Goal: Task Accomplishment & Management: Manage account settings

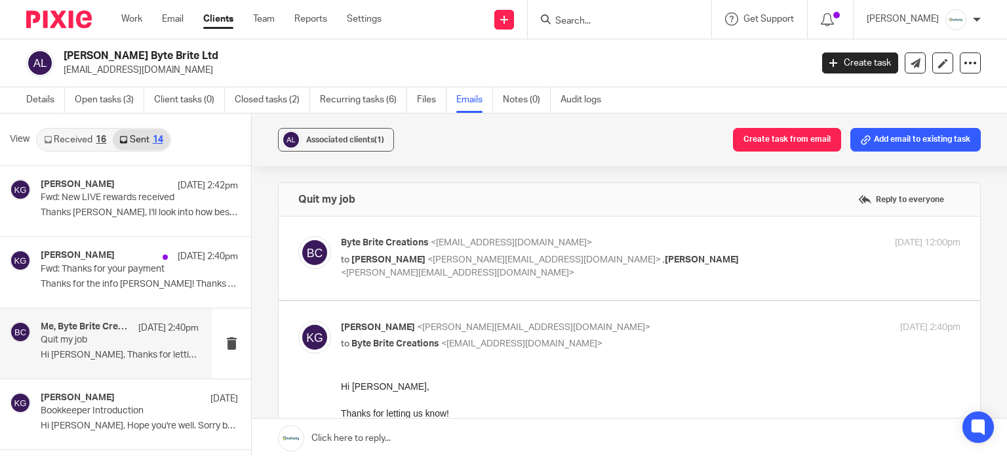
scroll to position [66, 0]
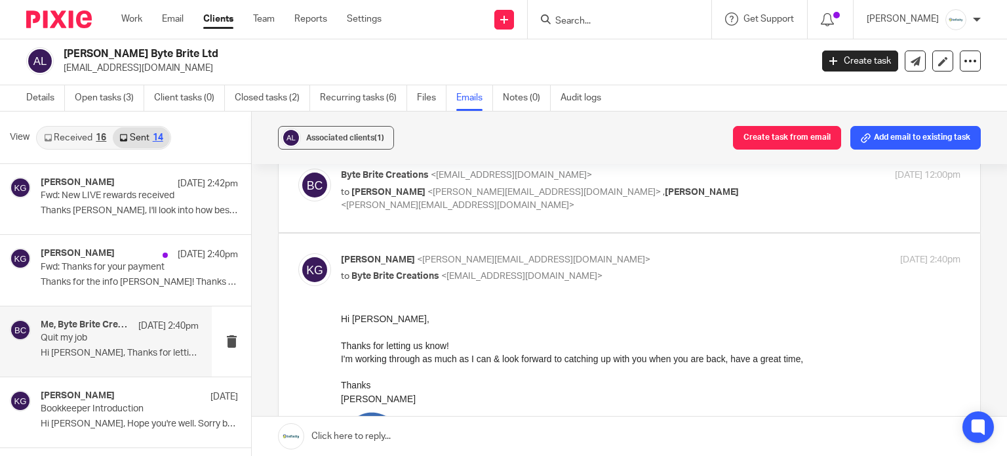
click at [611, 16] on input "Search" at bounding box center [613, 22] width 118 height 12
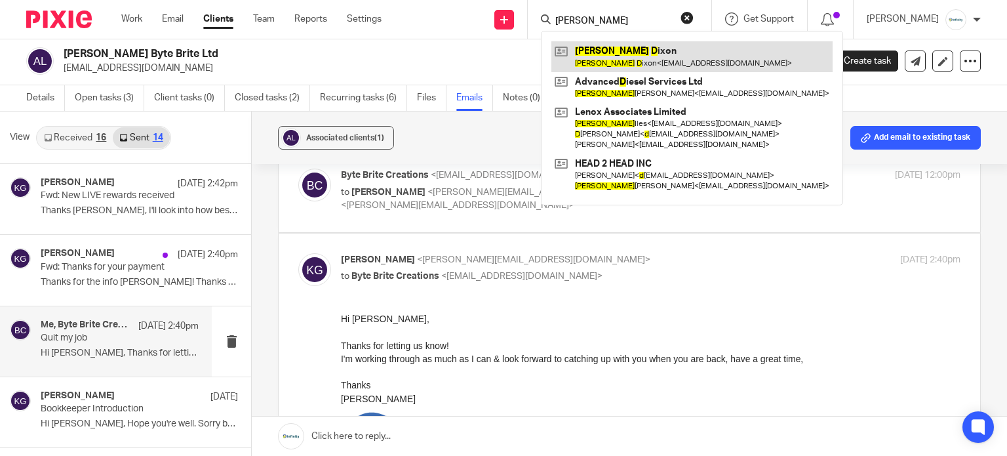
type input "robert d"
click at [674, 54] on link at bounding box center [691, 56] width 281 height 30
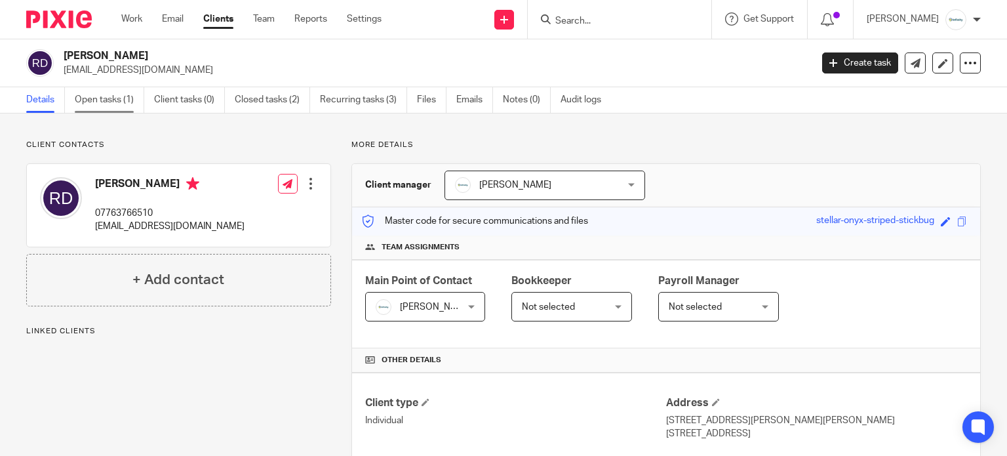
click at [114, 98] on link "Open tasks (1)" at bounding box center [109, 100] width 69 height 26
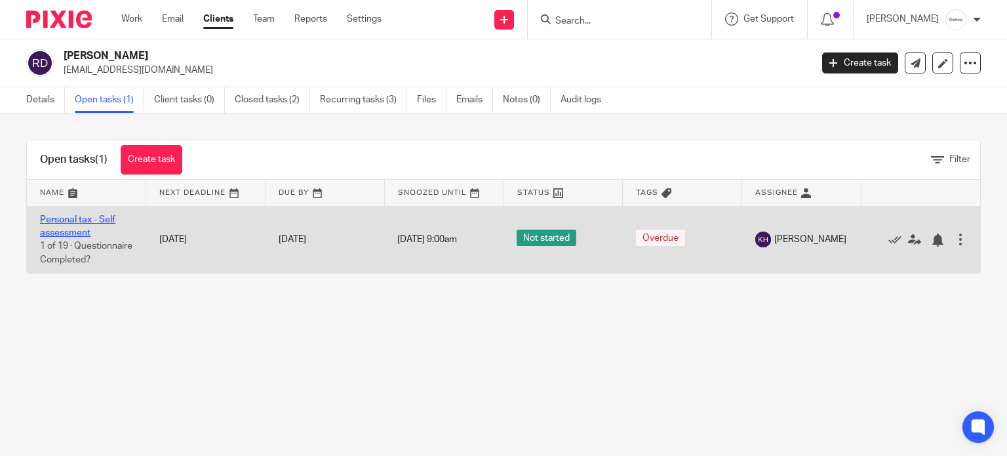
click at [79, 218] on link "Personal tax - Self assessment" at bounding box center [77, 226] width 75 height 22
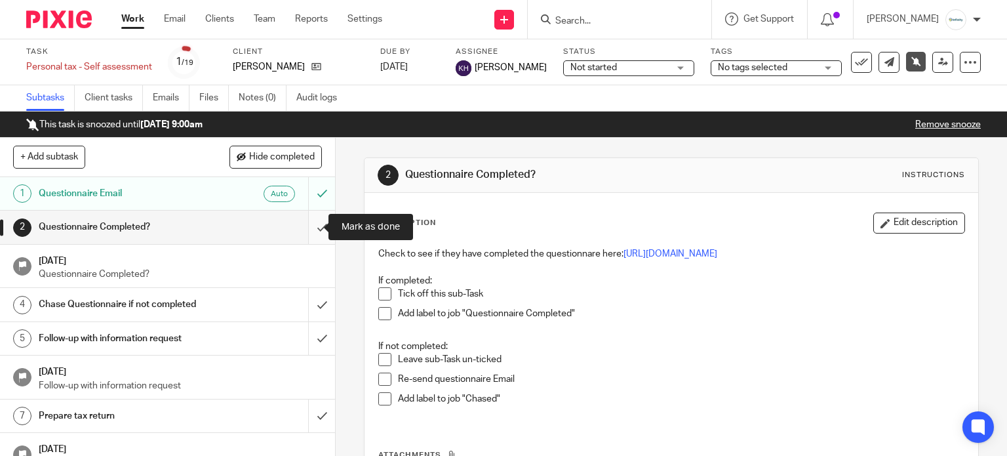
click at [309, 228] on input "submit" at bounding box center [167, 226] width 335 height 33
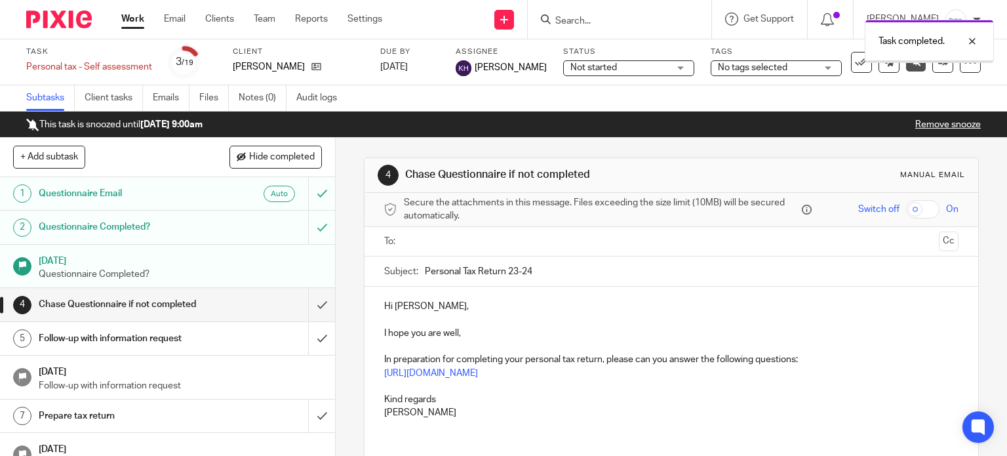
click at [312, 301] on input "submit" at bounding box center [167, 304] width 335 height 33
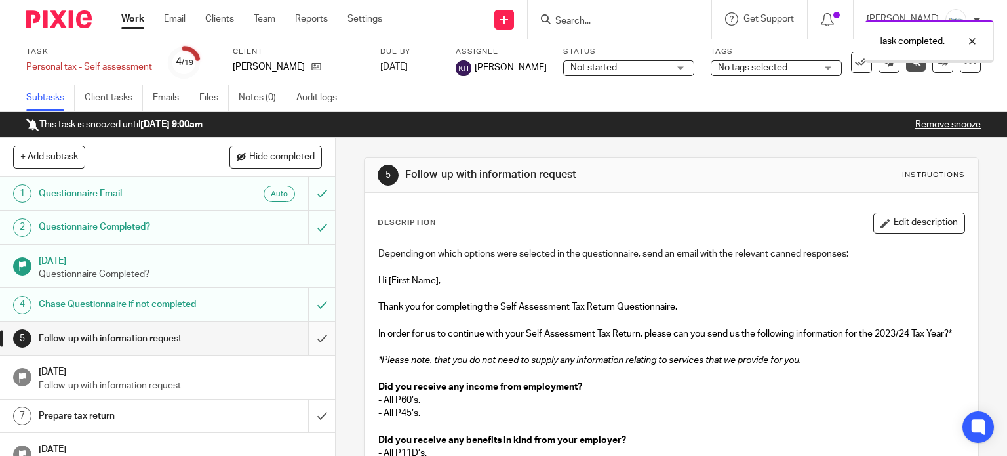
drag, startPoint x: 0, startPoint y: 0, endPoint x: 302, endPoint y: 341, distance: 455.1
click at [302, 341] on input "submit" at bounding box center [167, 338] width 335 height 33
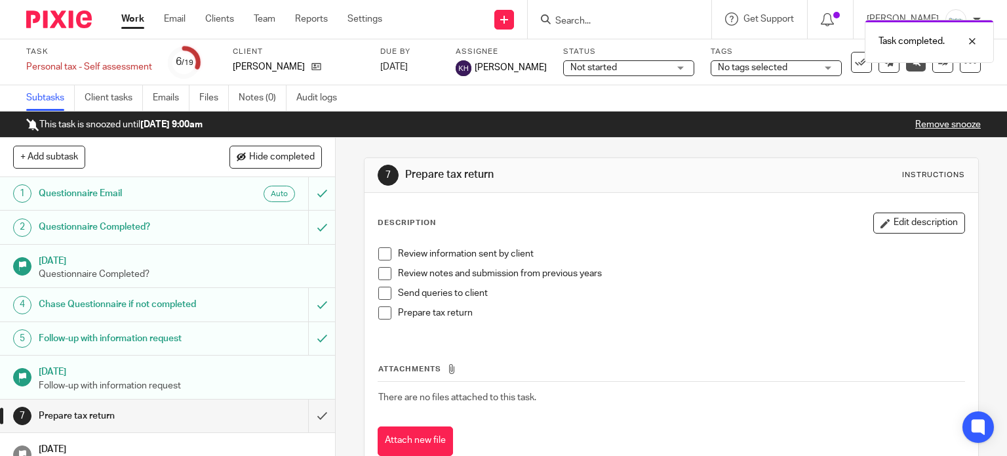
click at [718, 68] on span "No tags selected" at bounding box center [752, 67] width 69 height 9
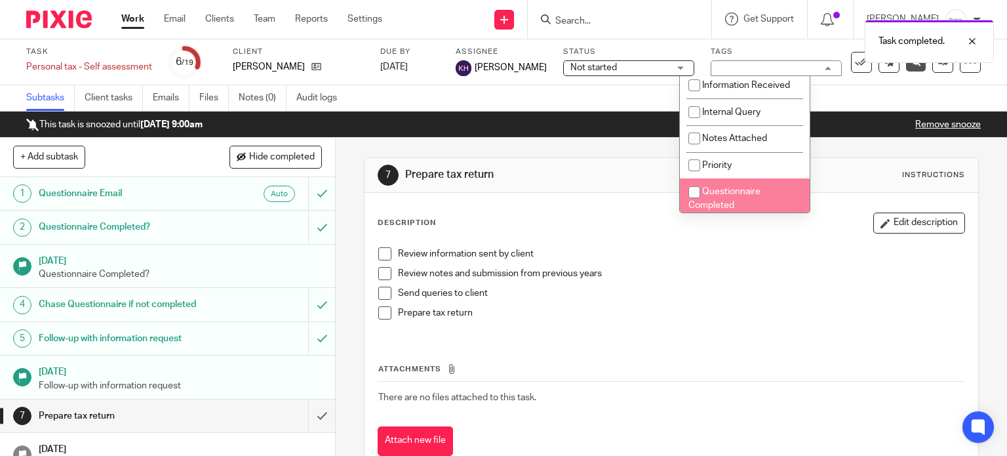
scroll to position [197, 0]
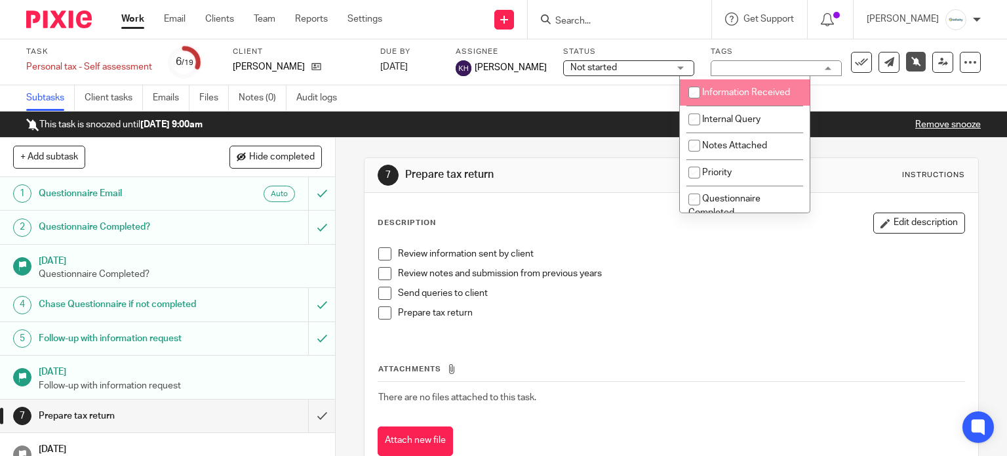
click at [745, 101] on li "Information Received" at bounding box center [745, 92] width 130 height 27
checkbox input "true"
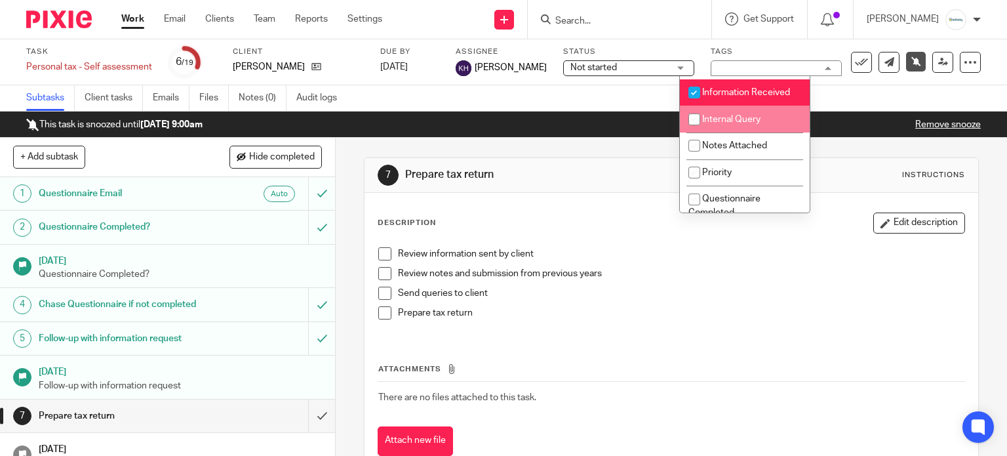
click at [629, 98] on div "Subtasks Client tasks Emails Files Notes (0) Audit logs" at bounding box center [503, 98] width 1007 height 26
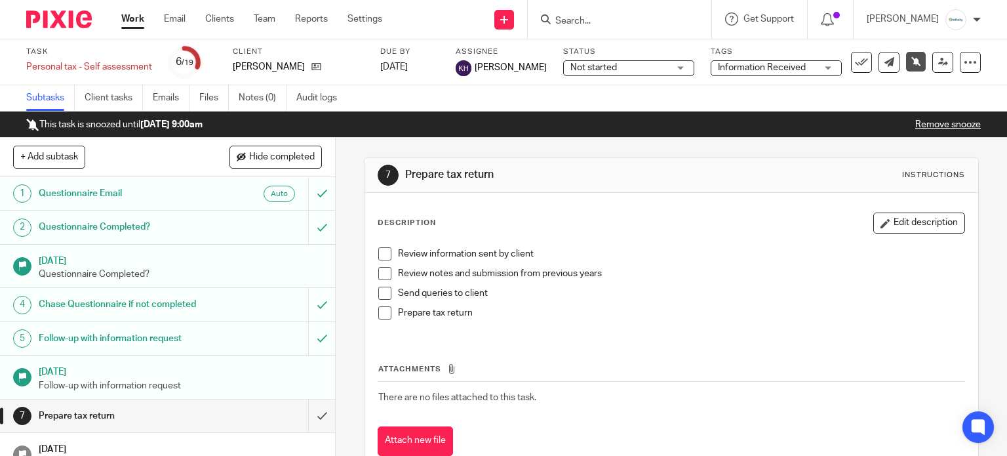
click at [918, 123] on link "Remove snooze" at bounding box center [948, 124] width 66 height 9
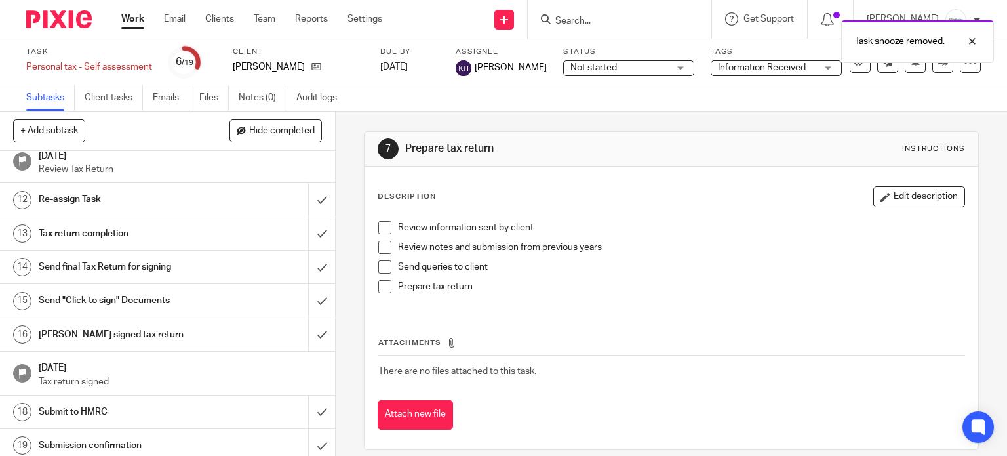
scroll to position [383, 0]
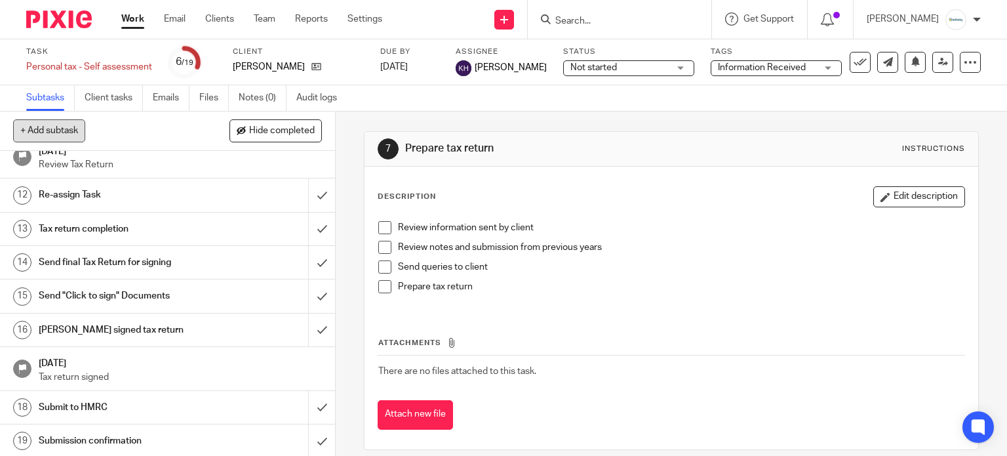
click at [50, 134] on button "+ Add subtask" at bounding box center [49, 130] width 72 height 22
type input "Raise Invoice"
click at [297, 138] on p "+ Add" at bounding box center [303, 131] width 38 height 22
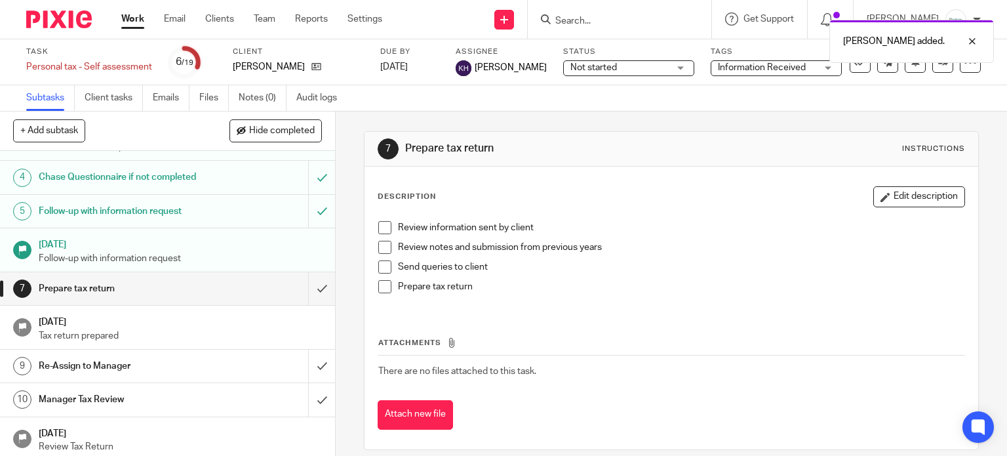
scroll to position [0, 0]
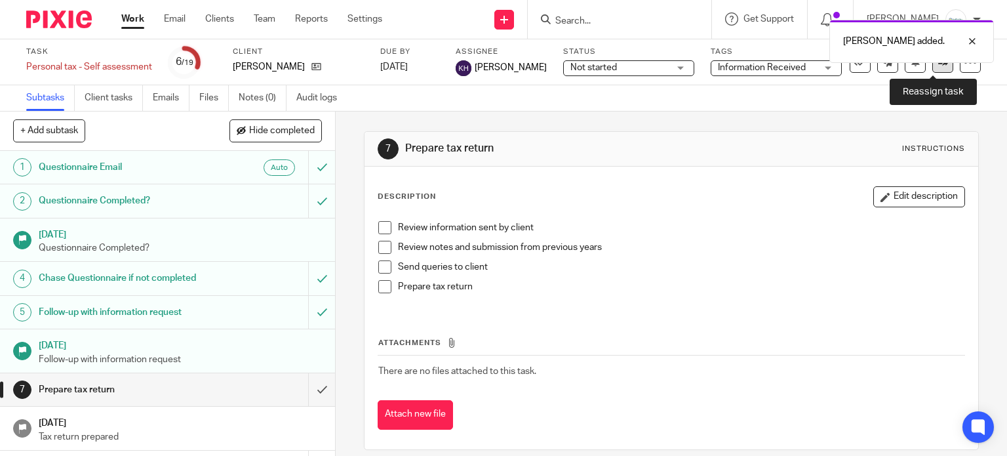
click at [932, 68] on link at bounding box center [942, 62] width 21 height 21
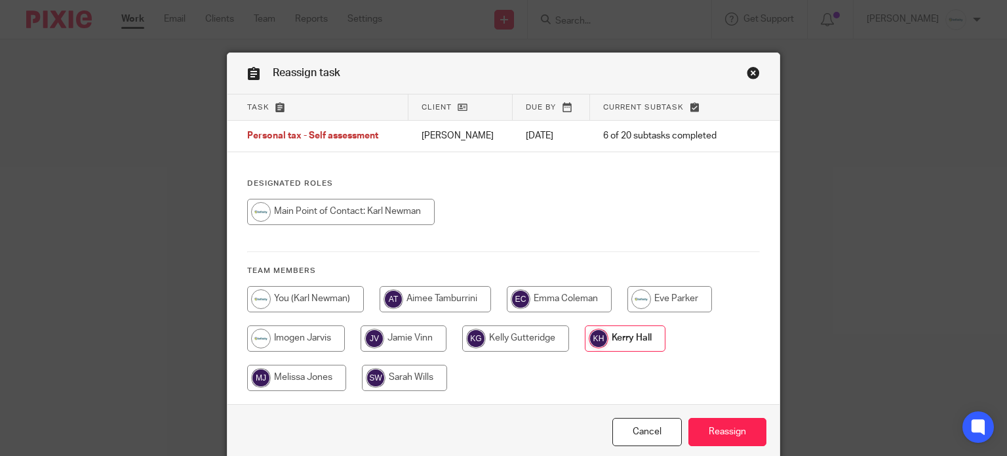
click at [395, 378] on input "radio" at bounding box center [404, 377] width 85 height 26
radio input "true"
click at [721, 423] on input "Reassign" at bounding box center [727, 432] width 78 height 28
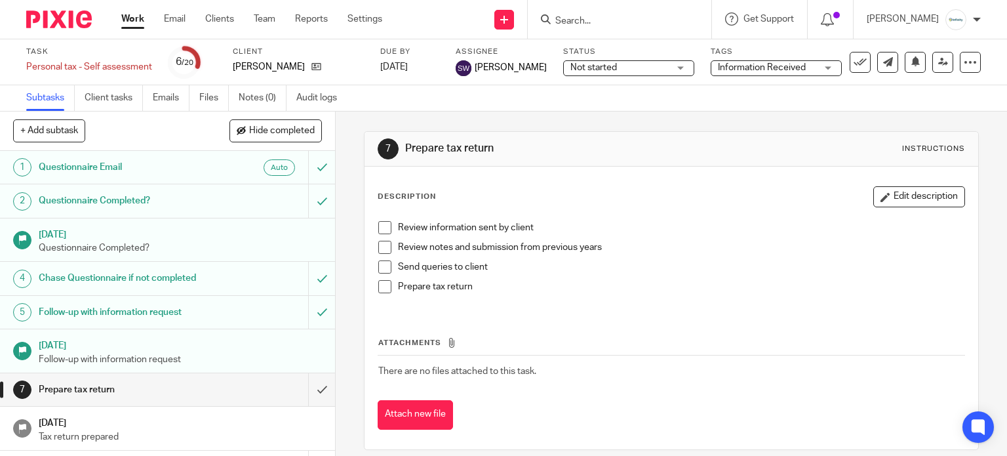
click at [648, 18] on input "Search" at bounding box center [613, 22] width 118 height 12
type input "c"
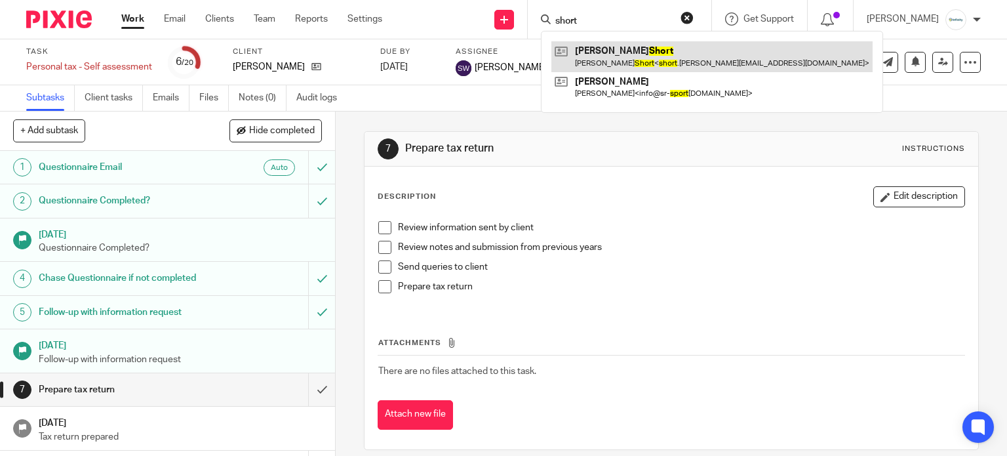
type input "short"
click at [672, 54] on link at bounding box center [711, 56] width 321 height 30
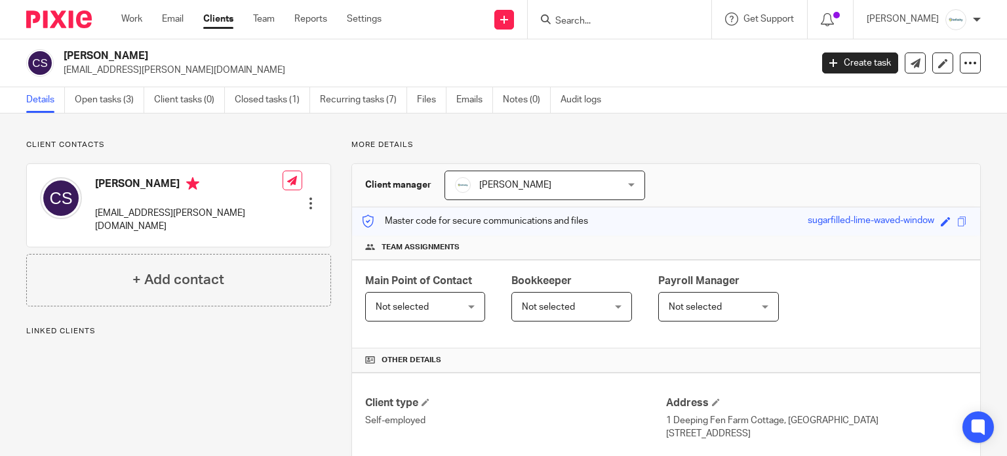
click at [107, 95] on link "Open tasks (3)" at bounding box center [109, 100] width 69 height 26
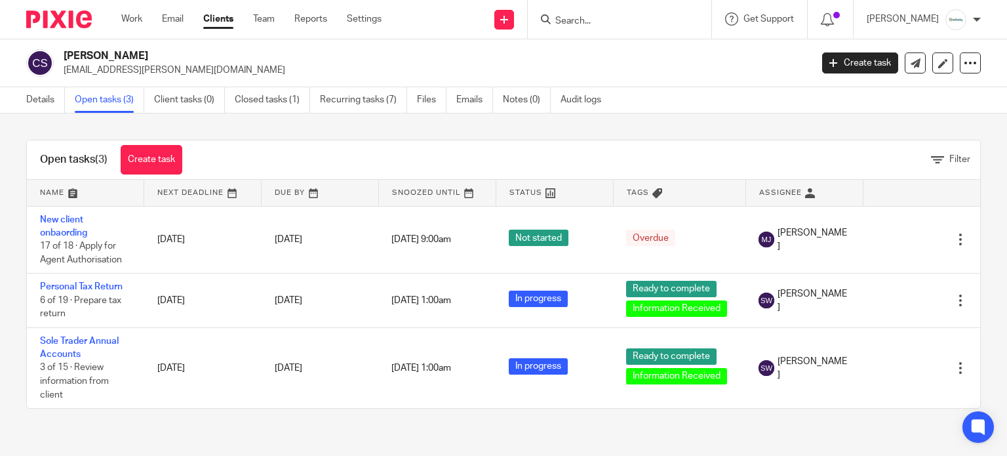
click at [614, 20] on input "Search" at bounding box center [613, 22] width 118 height 12
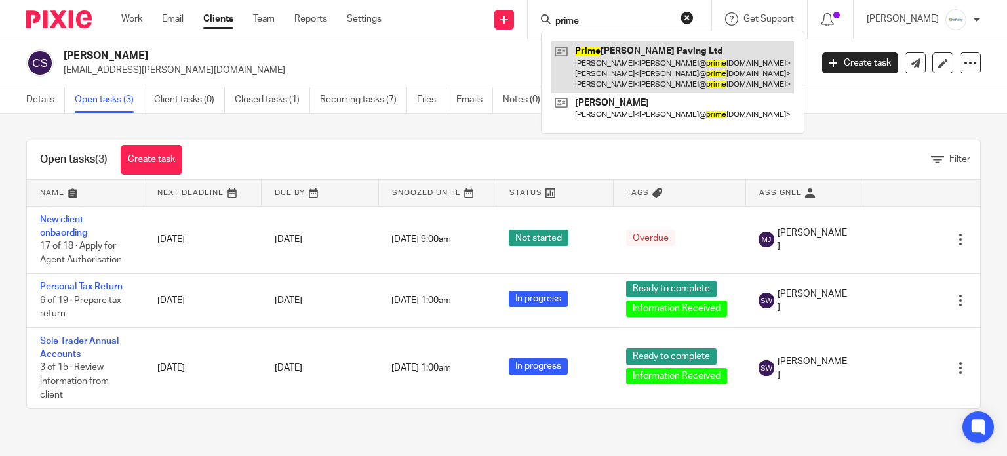
type input "prime"
click at [636, 52] on link at bounding box center [672, 67] width 243 height 52
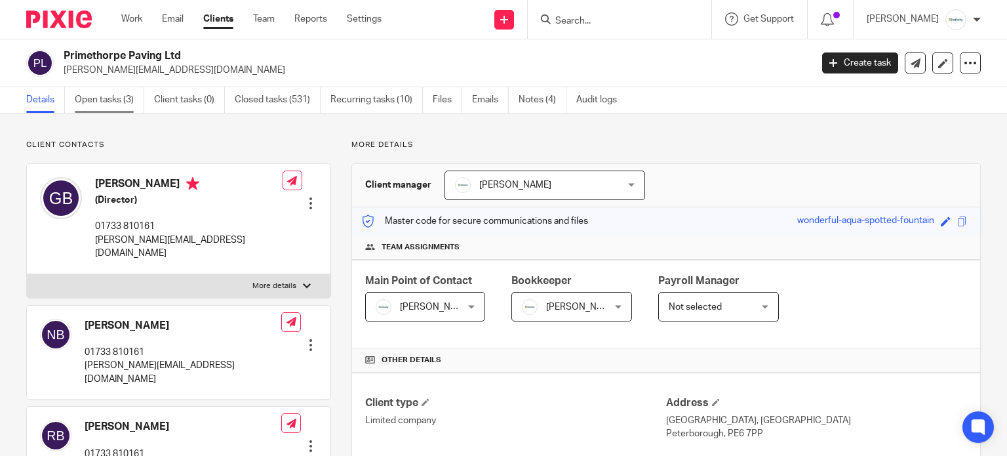
click at [121, 103] on link "Open tasks (3)" at bounding box center [109, 100] width 69 height 26
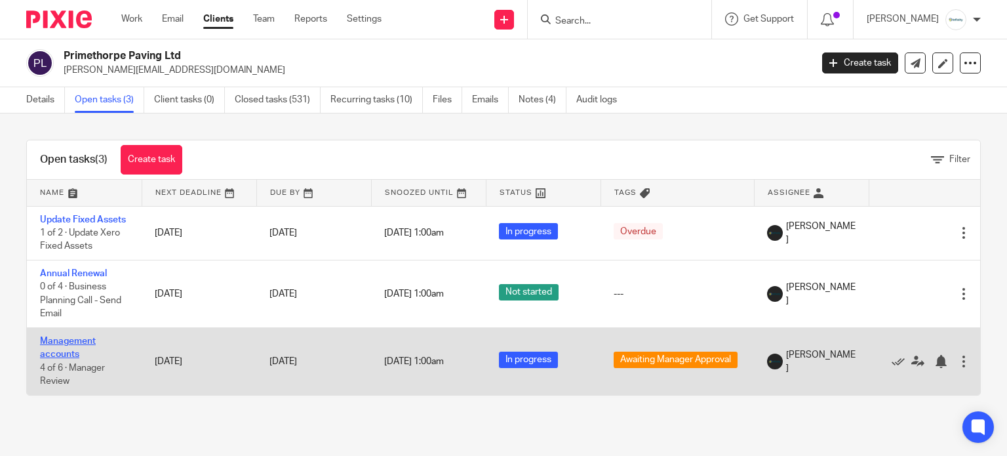
click at [55, 353] on link "Management accounts" at bounding box center [68, 347] width 56 height 22
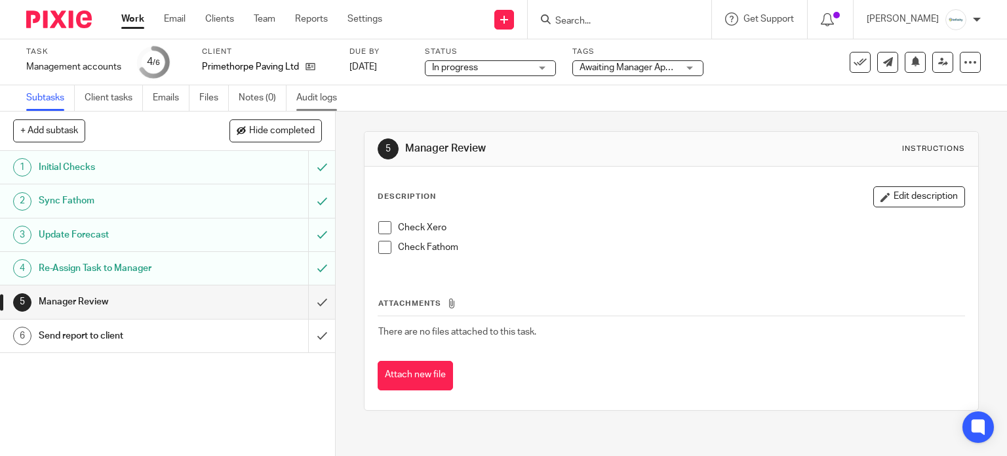
click at [313, 101] on link "Audit logs" at bounding box center [321, 98] width 50 height 26
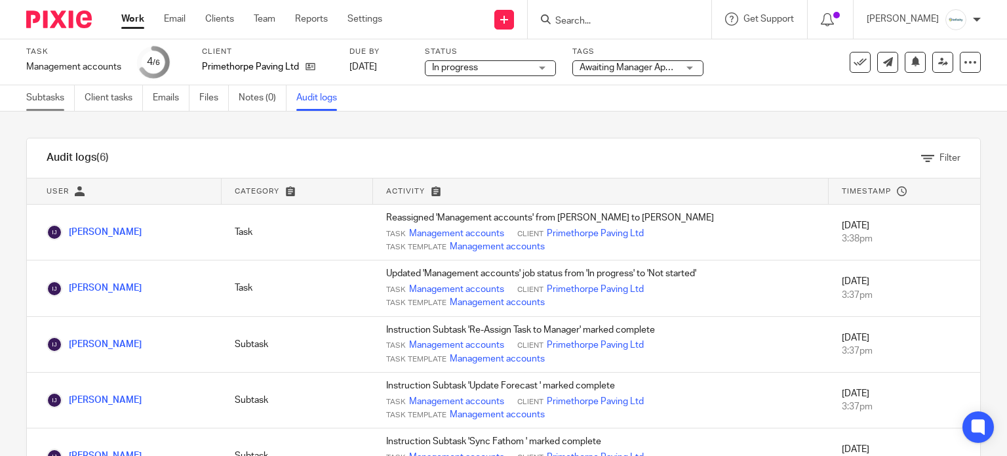
click at [46, 108] on link "Subtasks" at bounding box center [50, 98] width 49 height 26
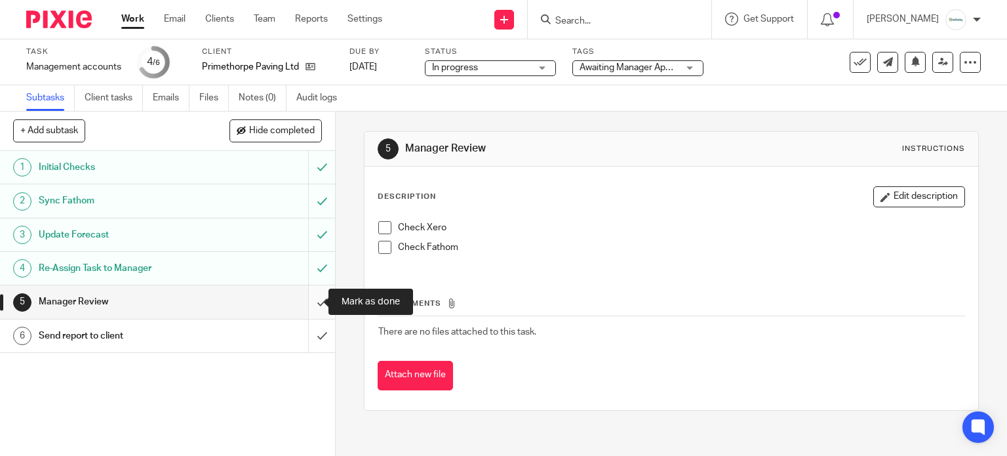
click at [315, 302] on input "submit" at bounding box center [167, 301] width 335 height 33
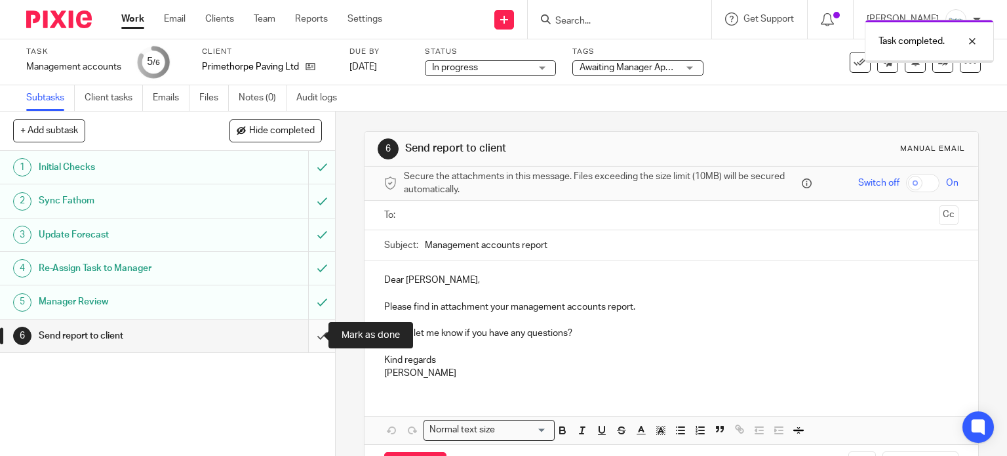
drag, startPoint x: 0, startPoint y: 0, endPoint x: 313, endPoint y: 340, distance: 462.5
click at [315, 340] on input "submit" at bounding box center [167, 335] width 335 height 33
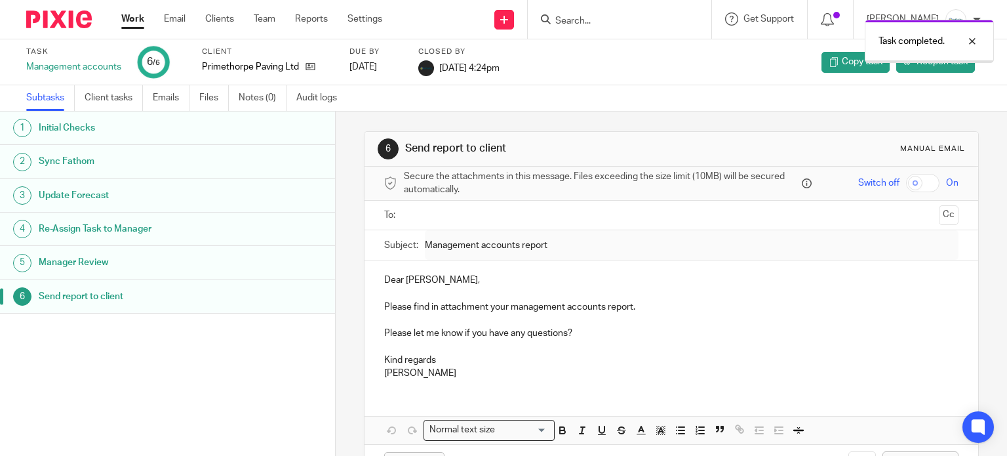
click at [125, 23] on link "Work" at bounding box center [132, 18] width 23 height 13
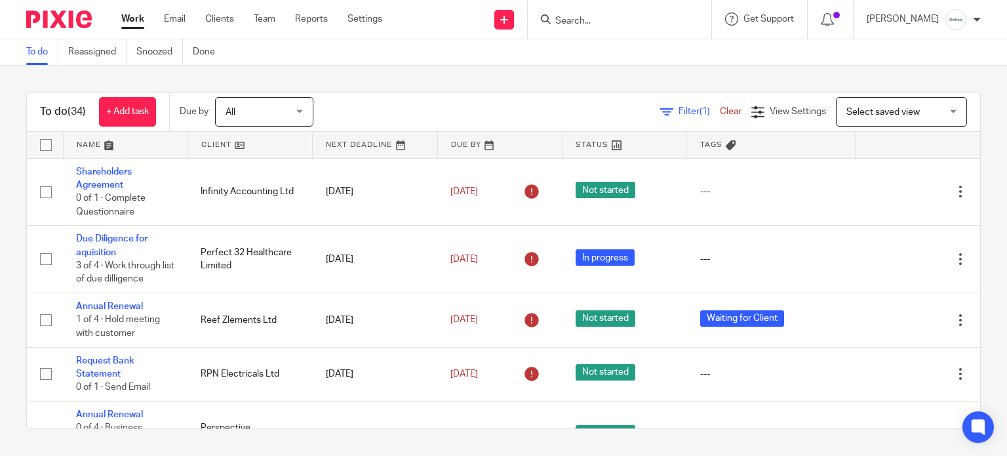
click at [648, 20] on input "Search" at bounding box center [613, 22] width 118 height 12
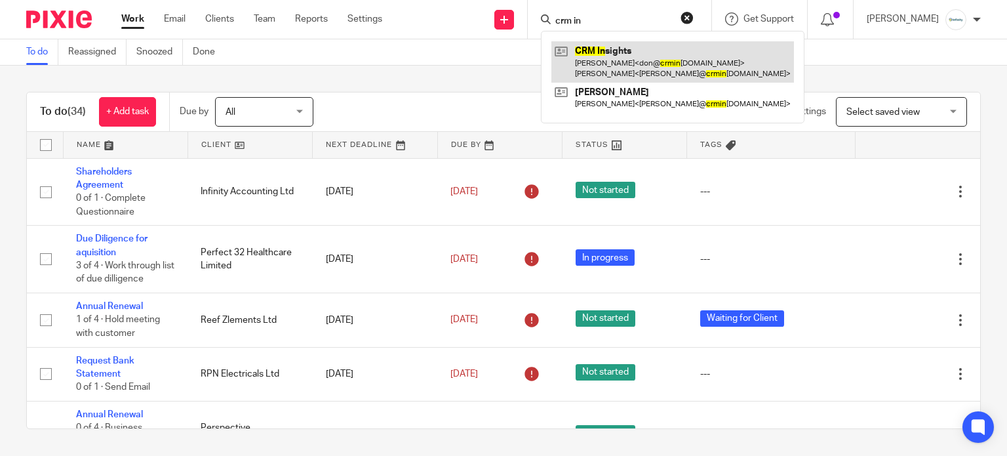
type input "crm in"
click at [653, 50] on link at bounding box center [672, 61] width 243 height 41
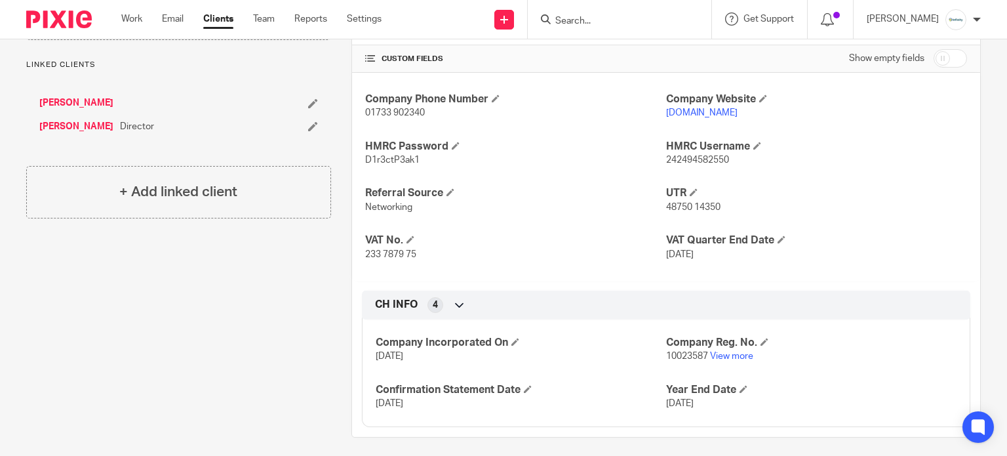
scroll to position [425, 0]
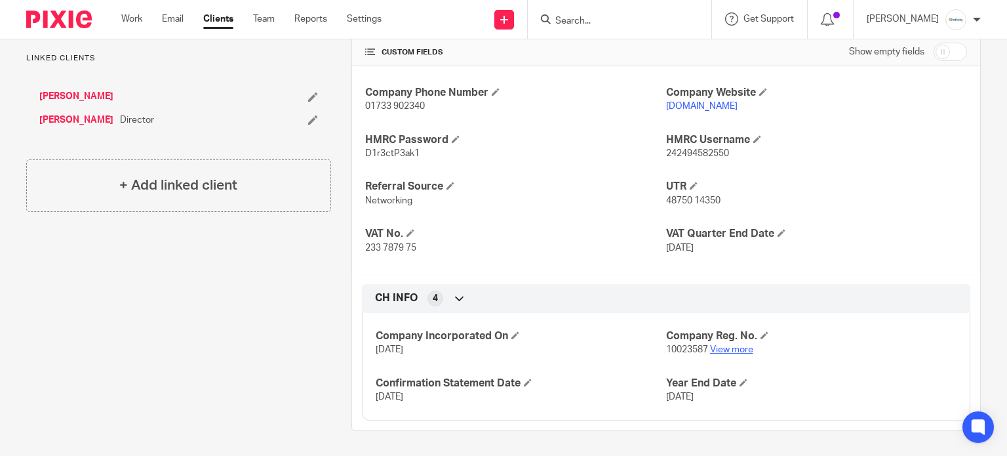
click at [728, 348] on link "View more" at bounding box center [731, 349] width 43 height 9
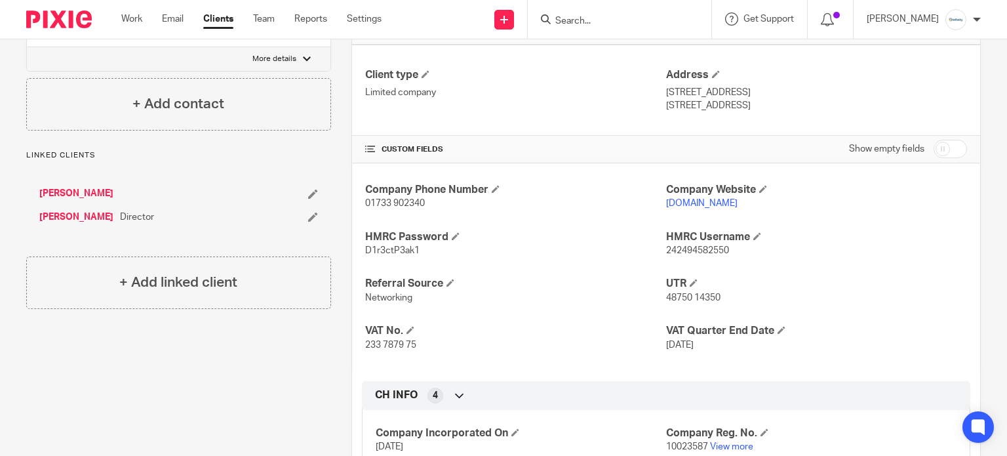
scroll to position [0, 0]
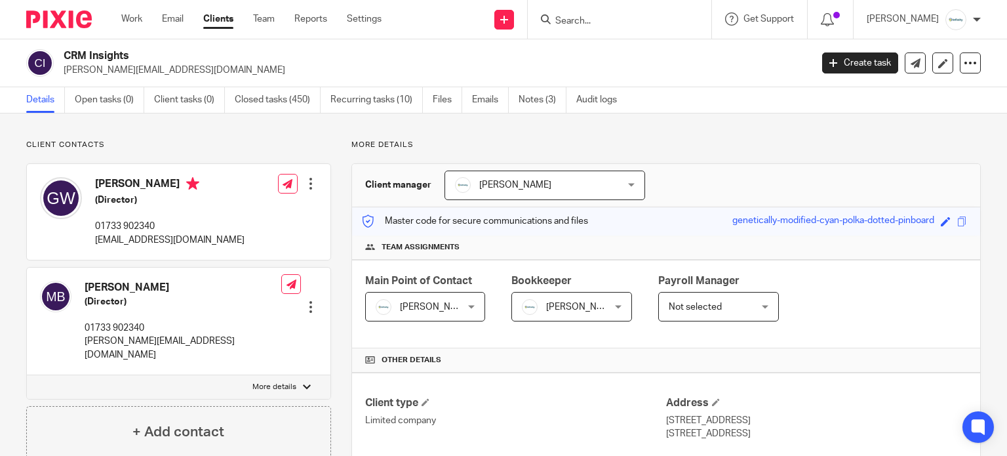
click at [619, 18] on input "Search" at bounding box center [613, 22] width 118 height 12
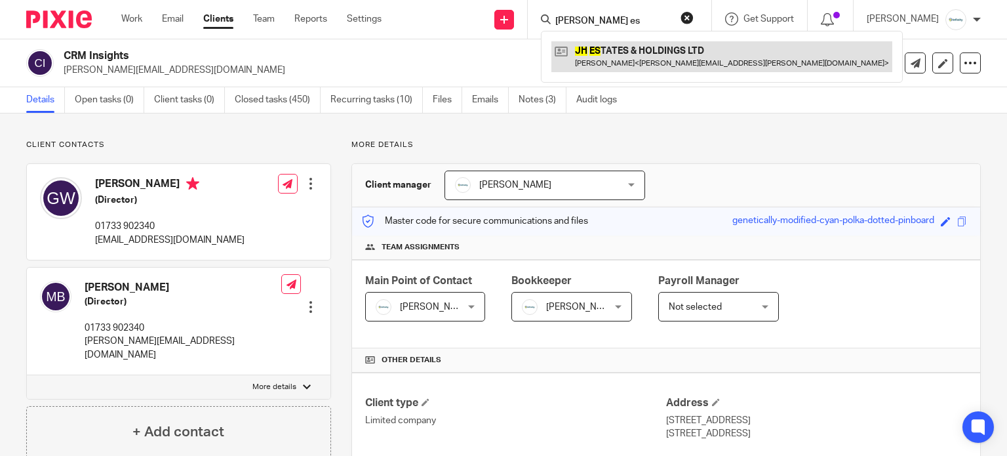
type input "[PERSON_NAME] es"
click at [632, 56] on link at bounding box center [721, 56] width 341 height 30
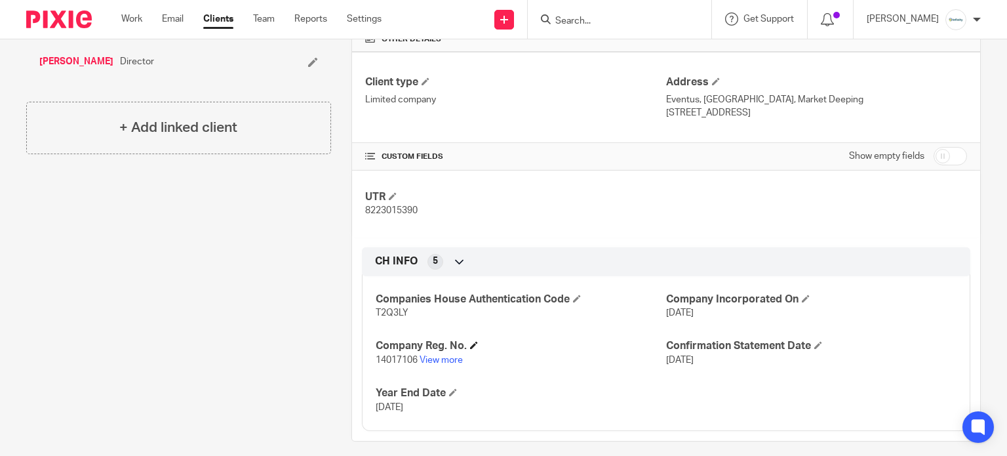
scroll to position [330, 0]
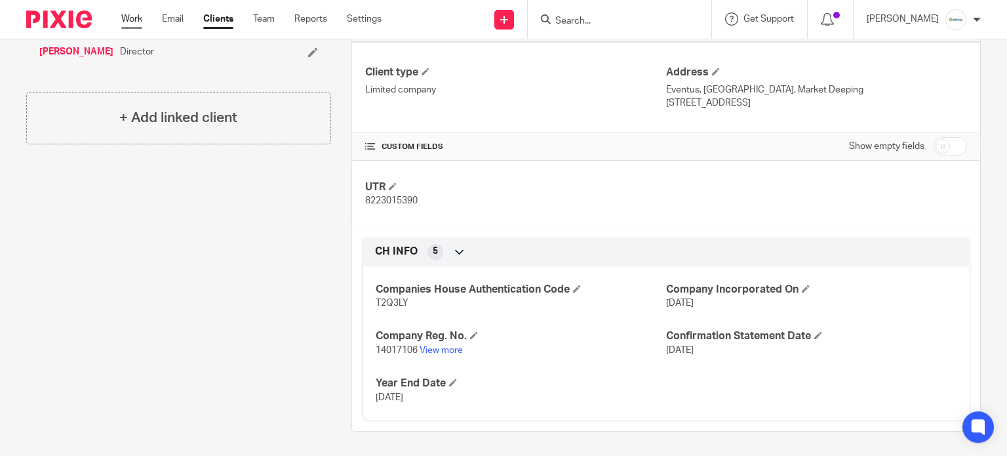
click at [134, 18] on link "Work" at bounding box center [131, 18] width 21 height 13
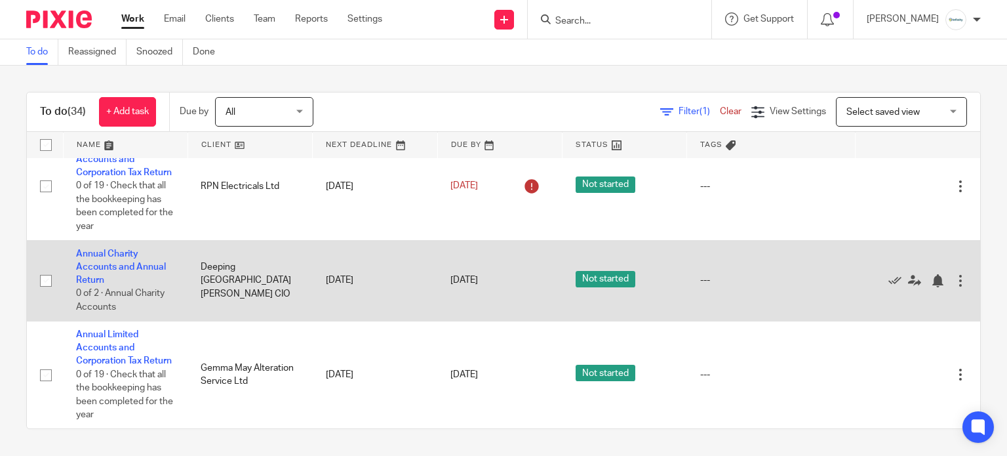
scroll to position [2107, 0]
